Goal: Information Seeking & Learning: Learn about a topic

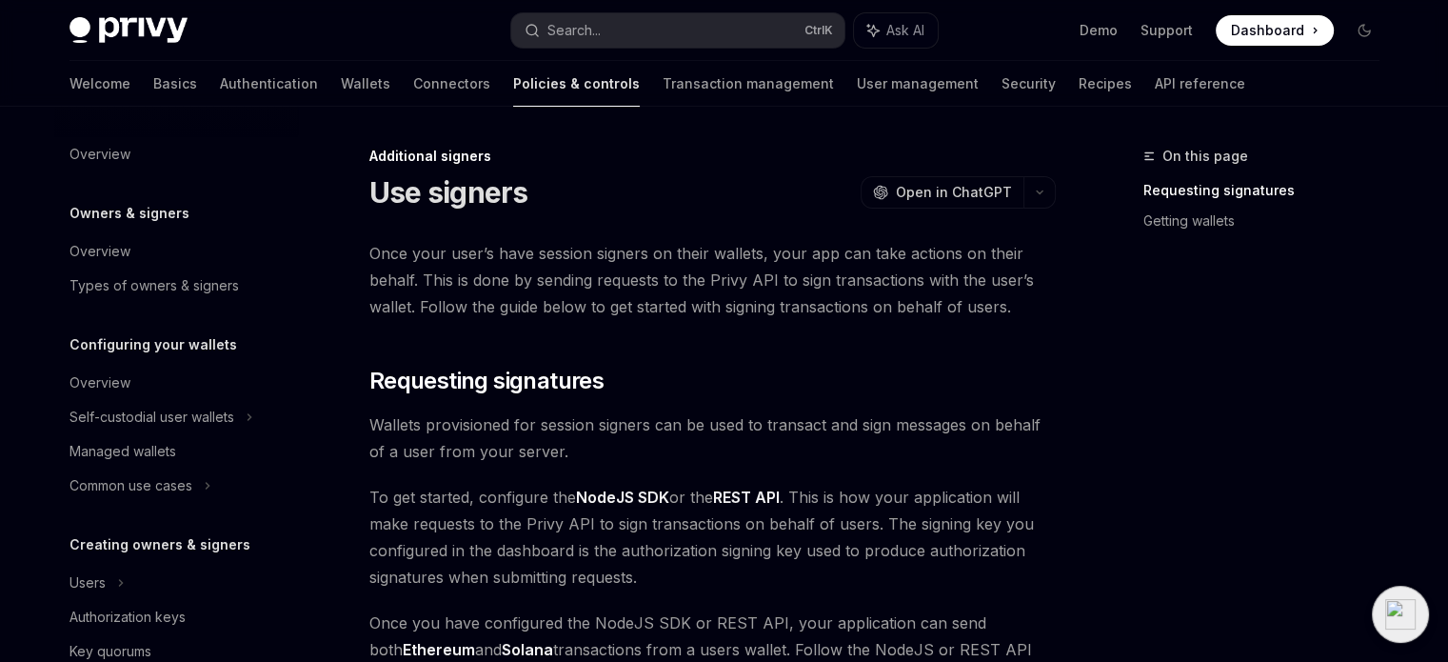
scroll to position [638, 0]
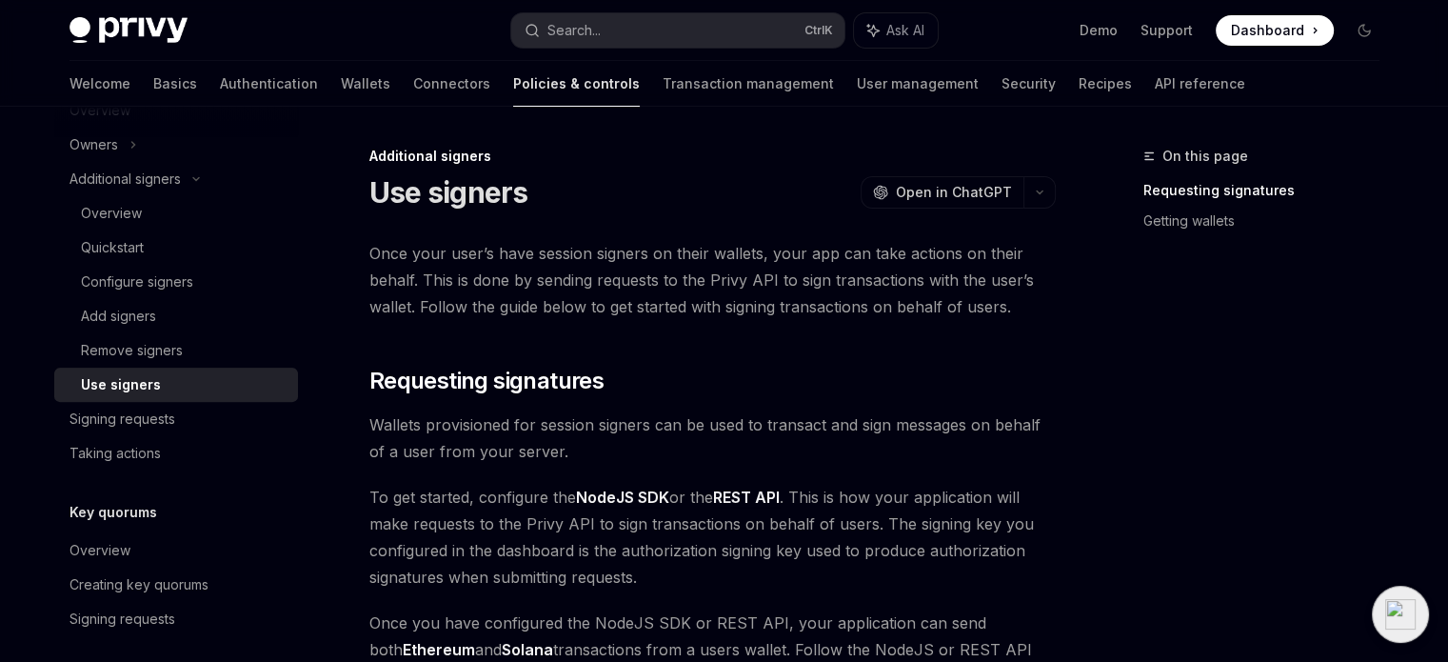
click at [1111, 456] on div "On this page Requesting signatures Getting wallets" at bounding box center [1249, 403] width 289 height 517
click at [547, 280] on span "Once your user’s have session signers on their wallets, your app can take actio…" at bounding box center [712, 280] width 686 height 80
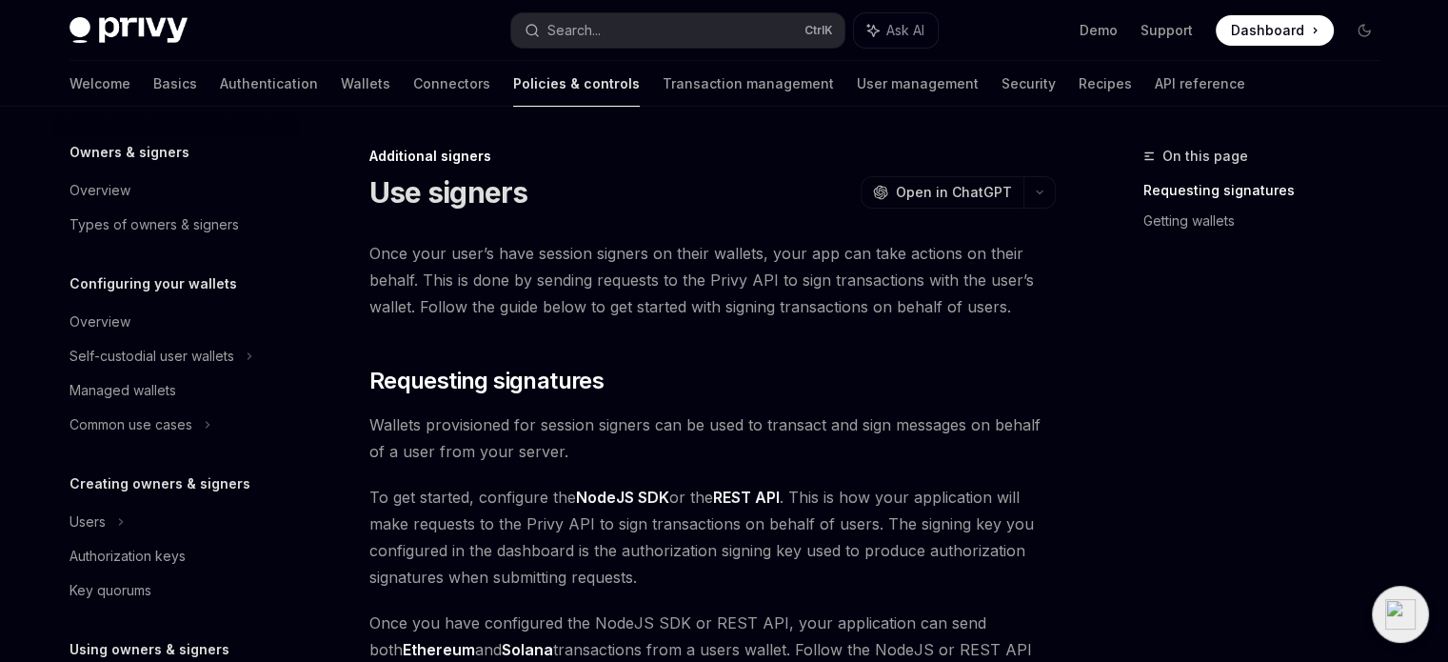
scroll to position [0, 0]
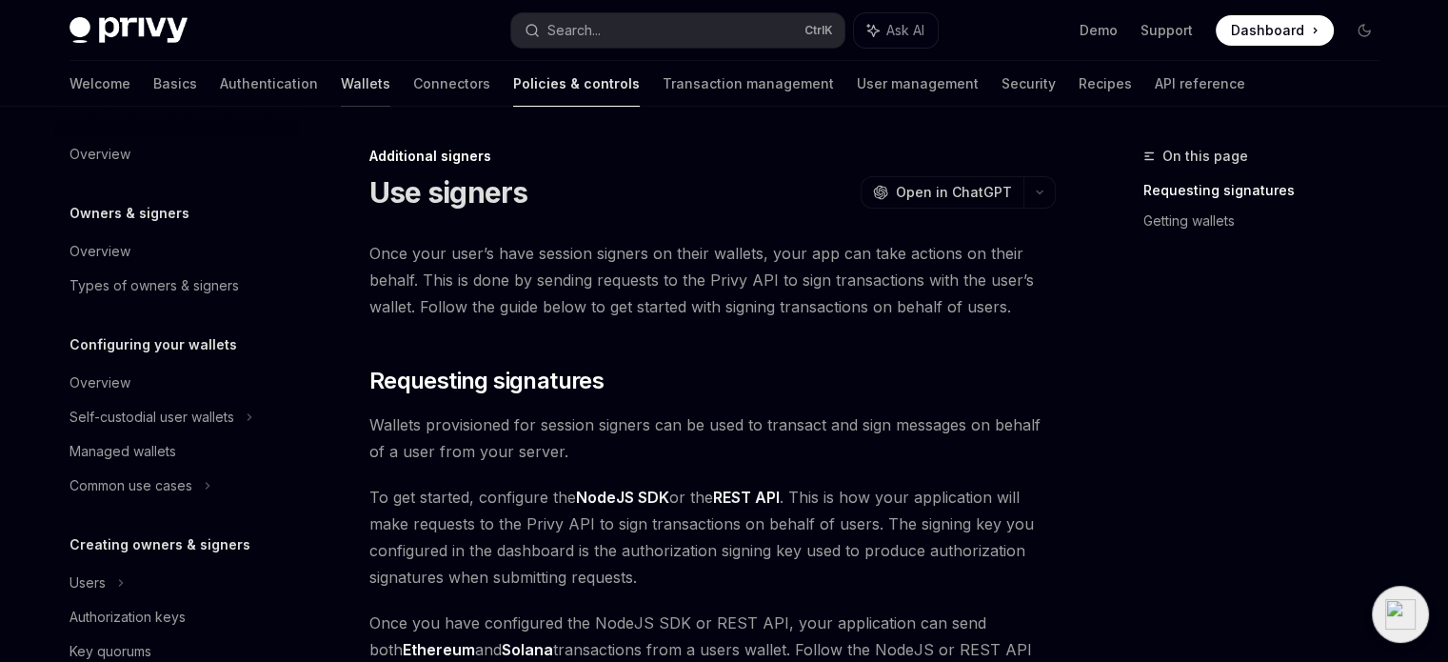
click at [341, 90] on link "Wallets" at bounding box center [366, 84] width 50 height 46
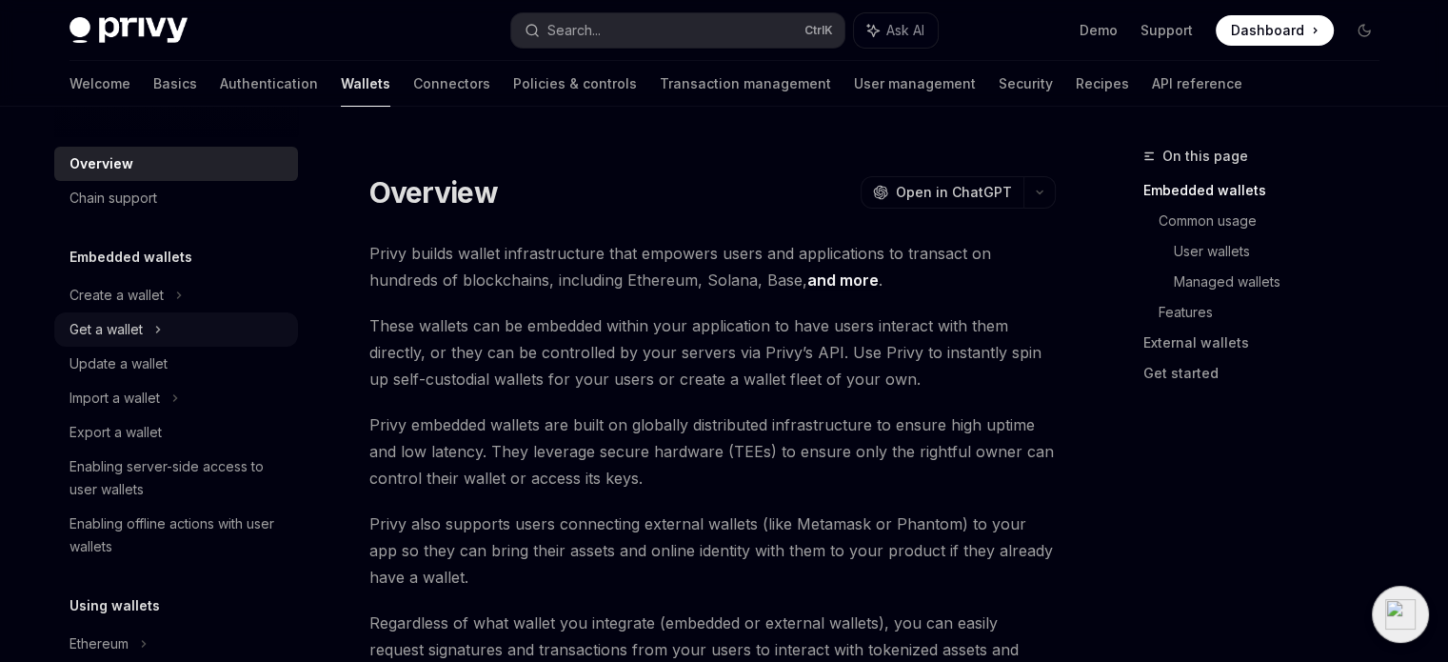
click at [139, 342] on div "Get a wallet" at bounding box center [176, 329] width 244 height 34
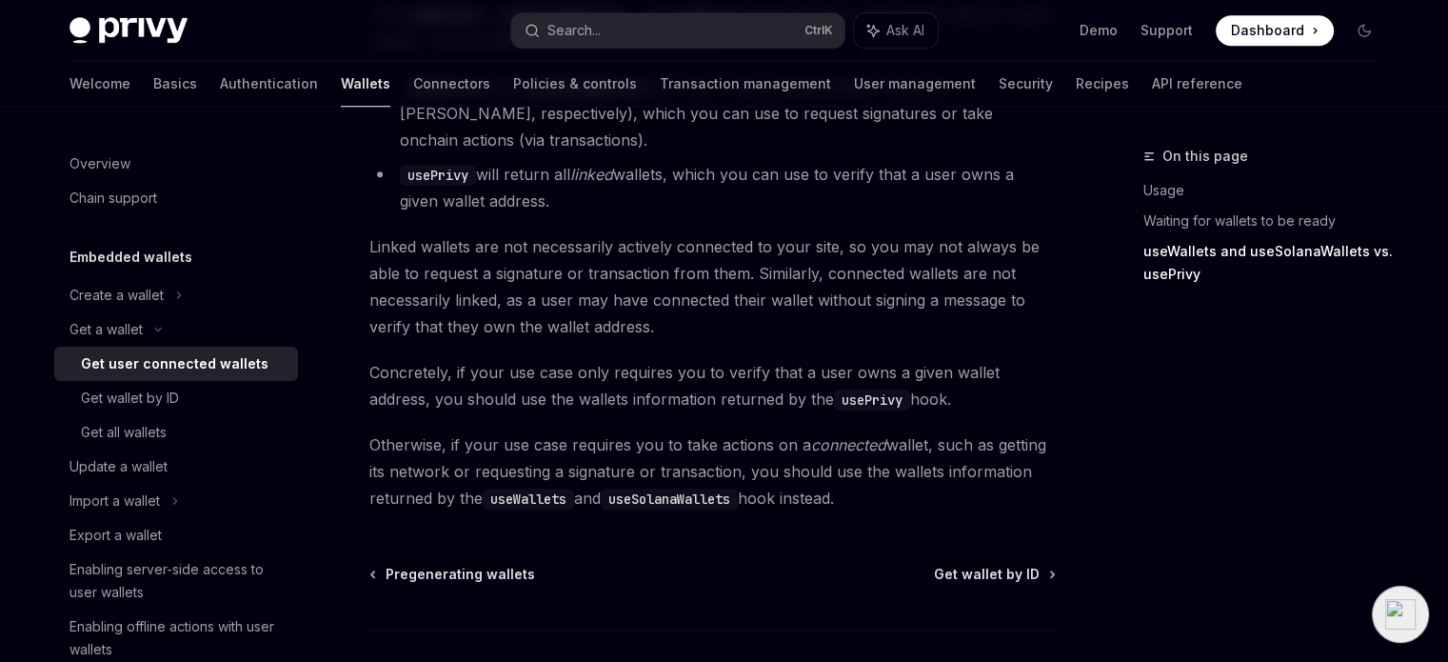
scroll to position [1908, 0]
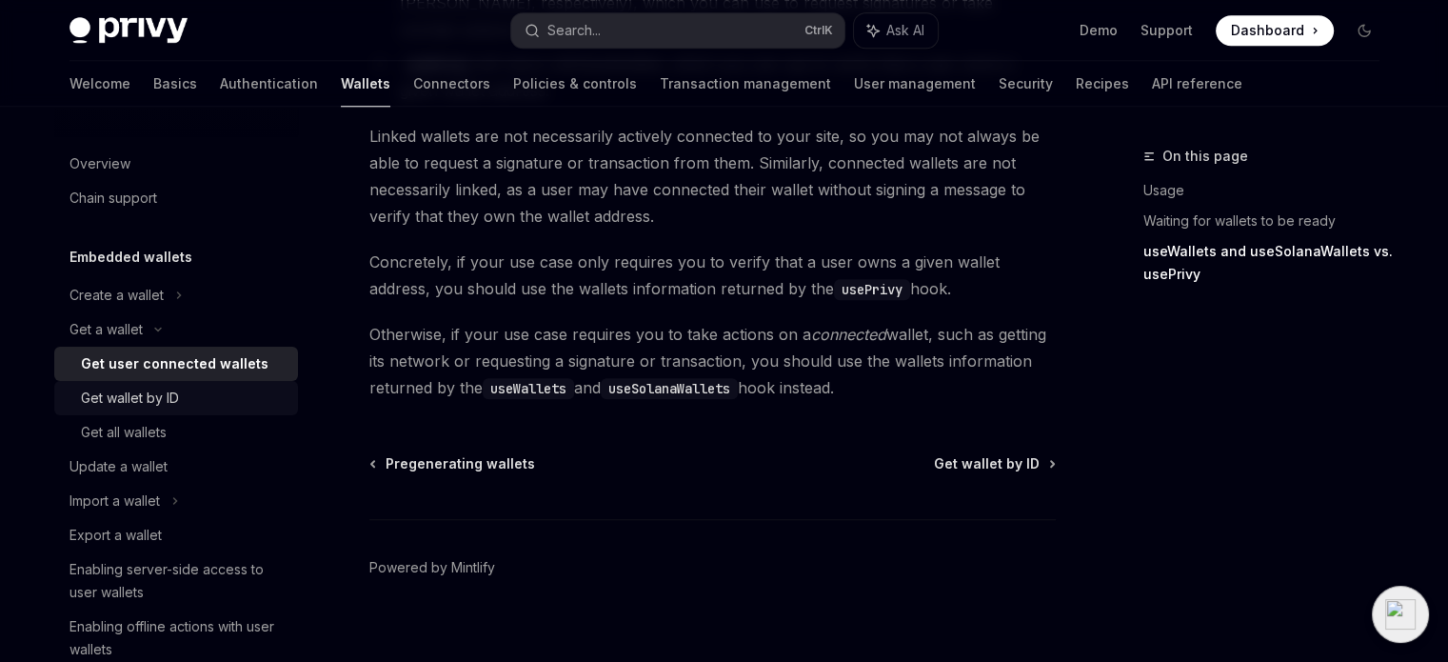
click at [143, 395] on div "Get wallet by ID" at bounding box center [130, 398] width 98 height 23
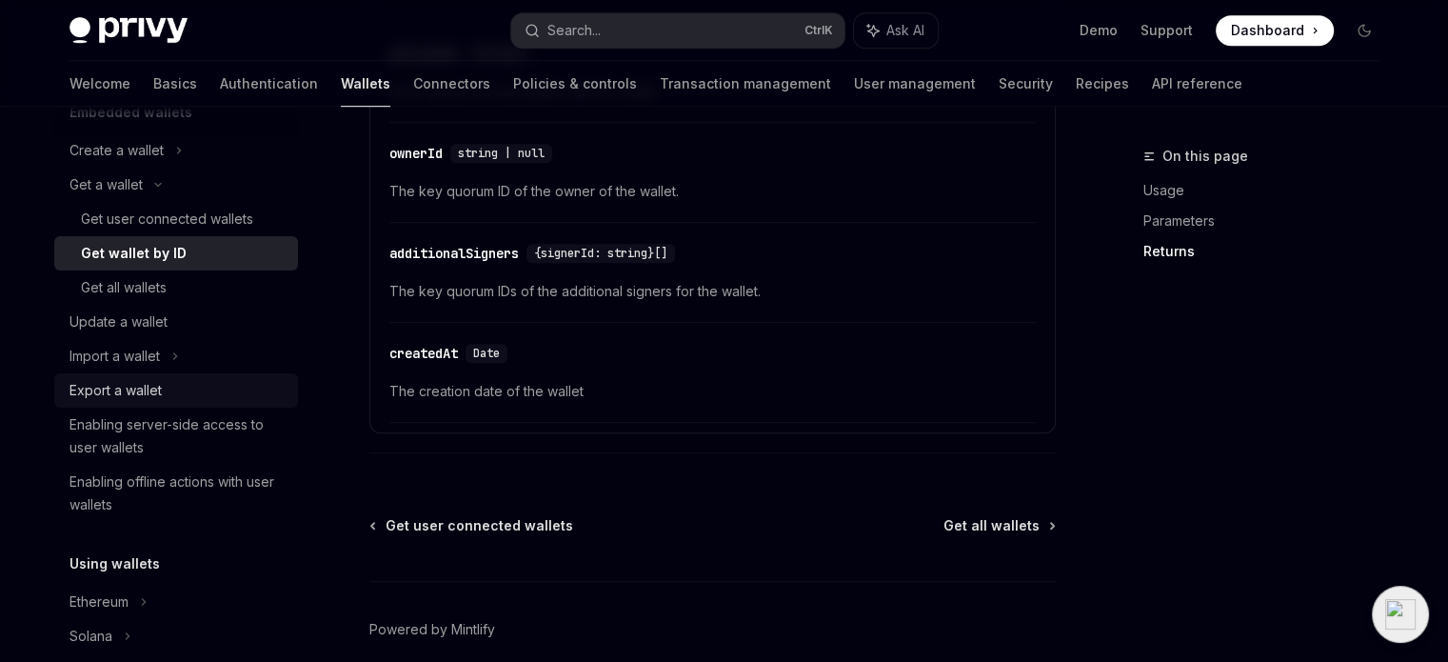
scroll to position [152, 0]
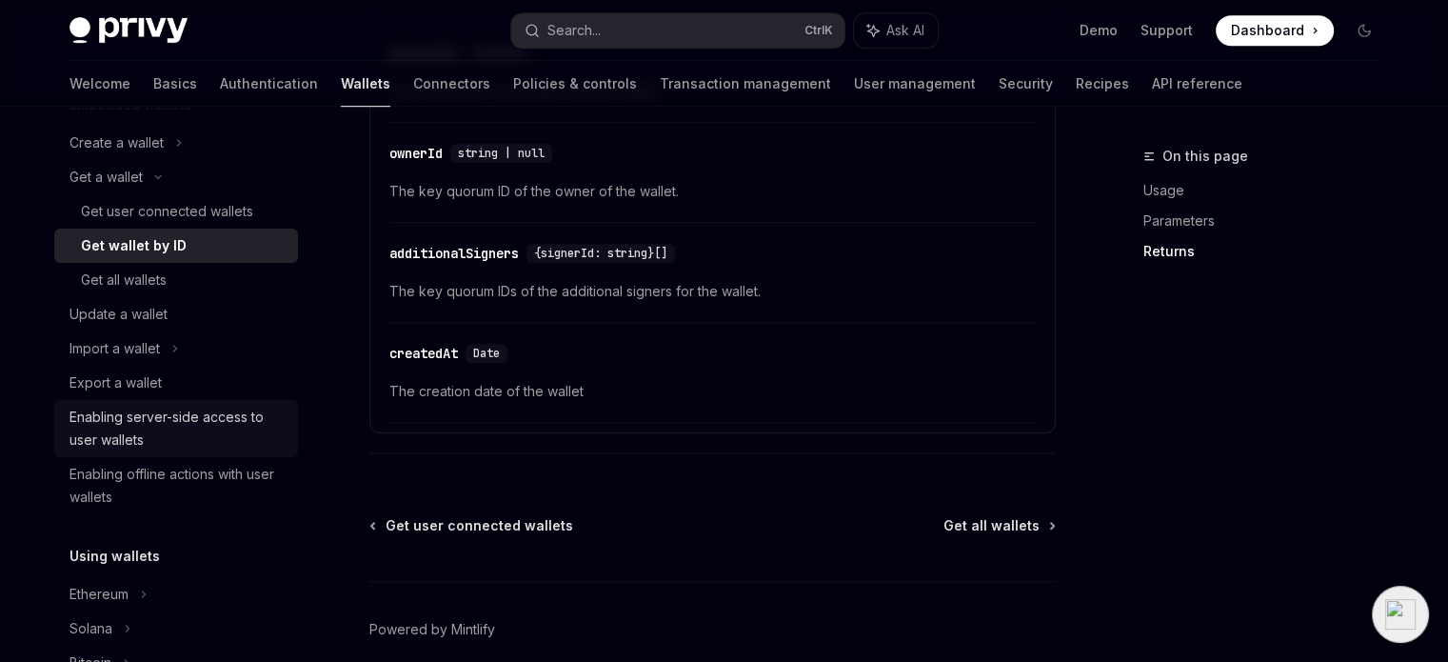
click at [150, 409] on div "Enabling server-side access to user wallets" at bounding box center [178, 429] width 217 height 46
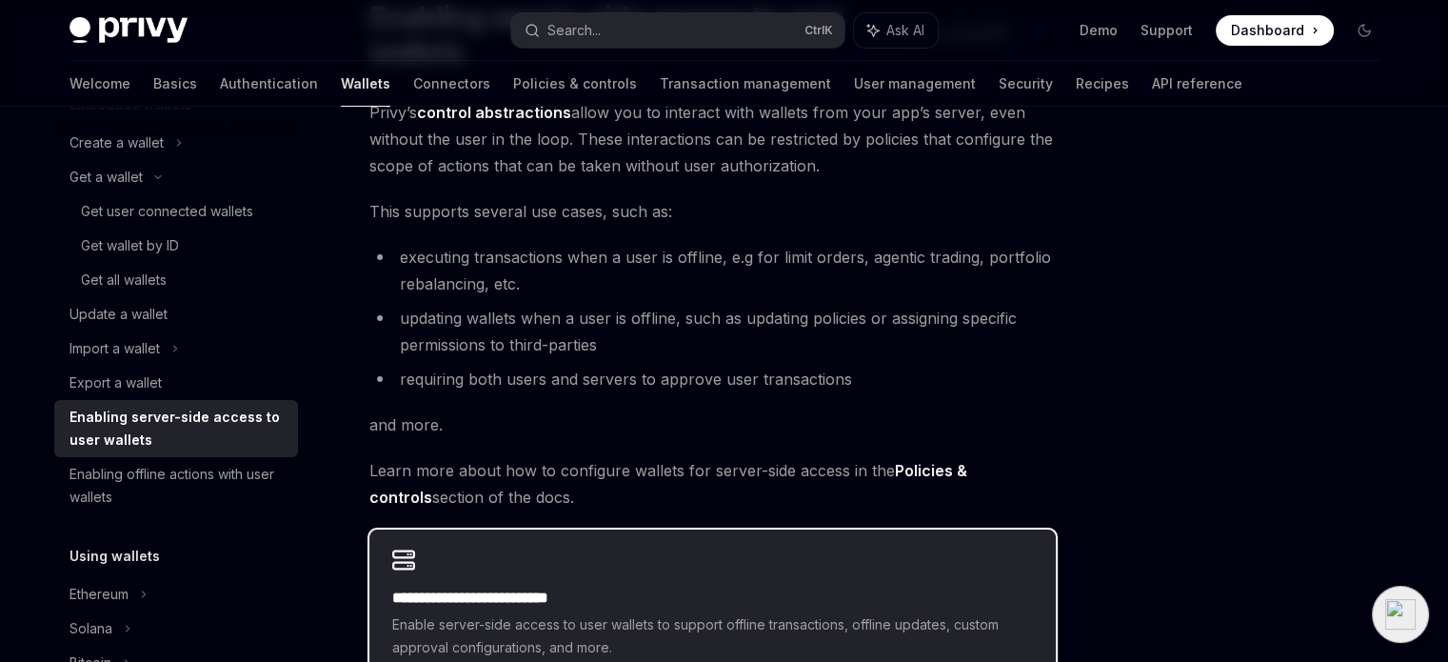
scroll to position [179, 0]
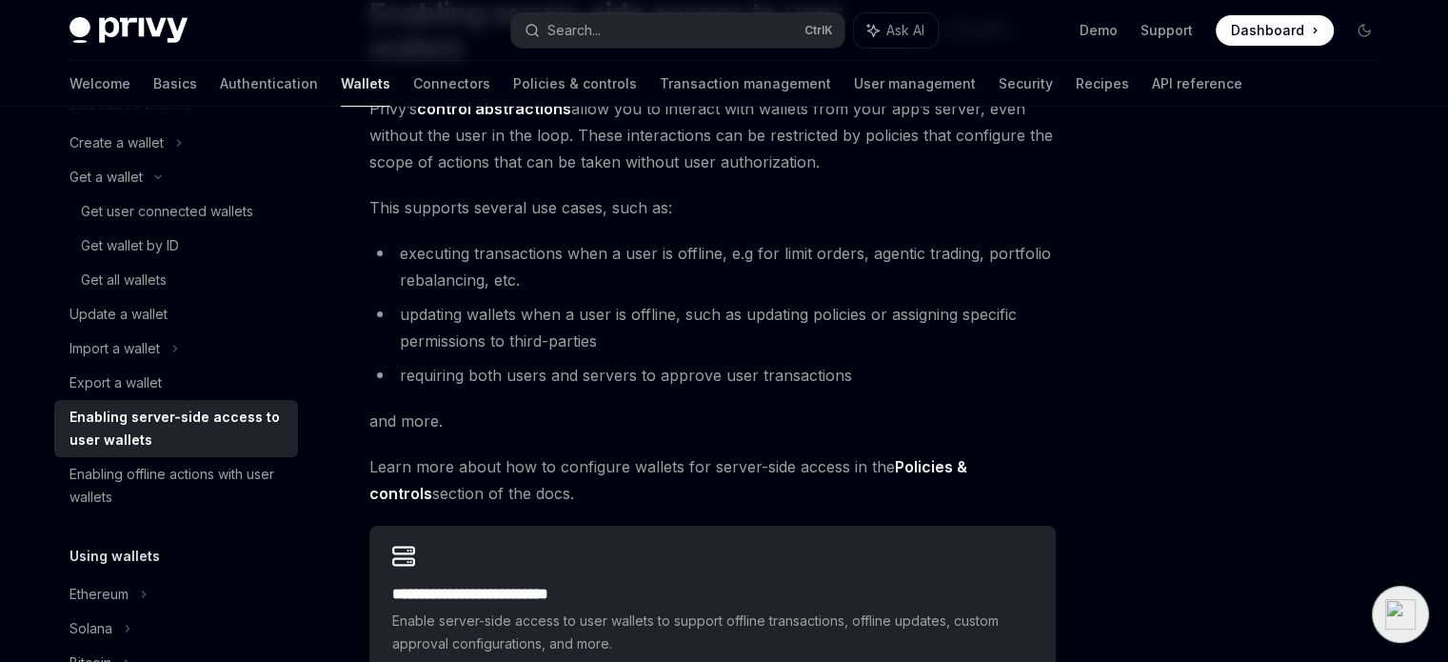
click at [924, 468] on strong "Policies & controls" at bounding box center [668, 480] width 598 height 46
click at [513, 88] on link "Policies & controls" at bounding box center [575, 84] width 124 height 46
type textarea "*"
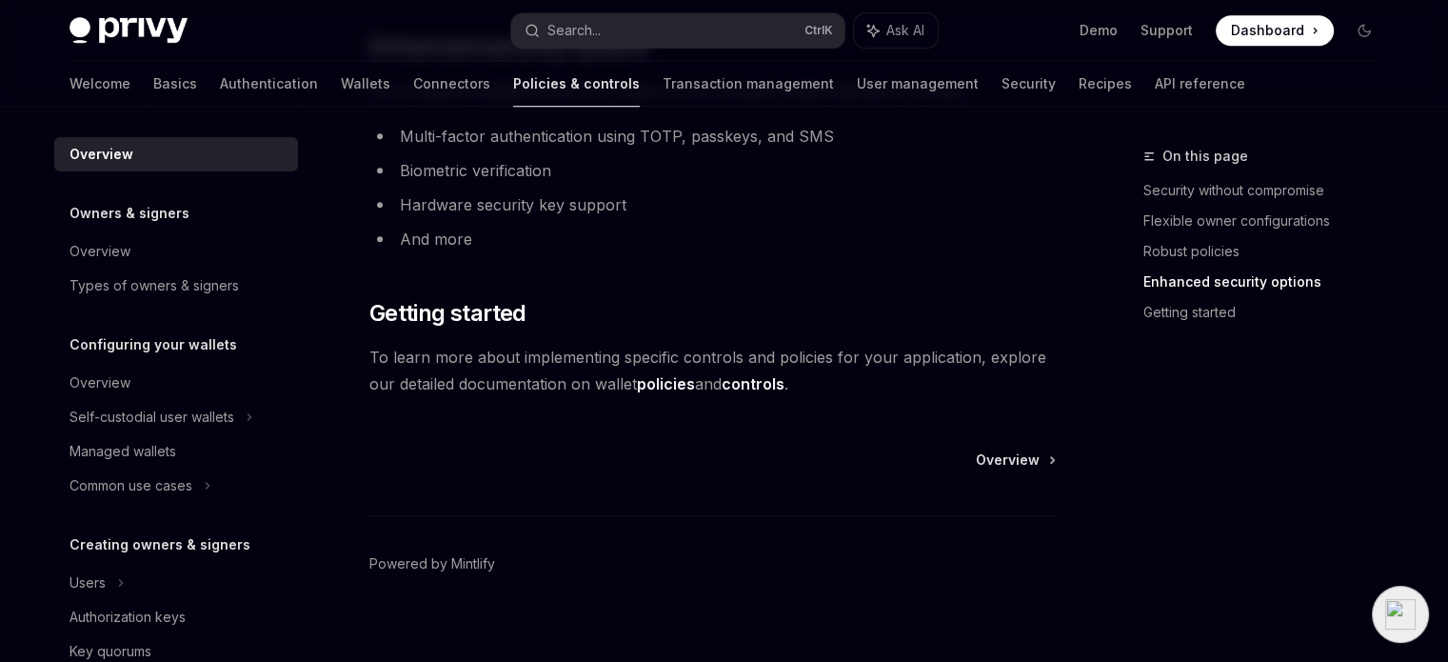
scroll to position [1754, 0]
